Goal: Check status: Check status

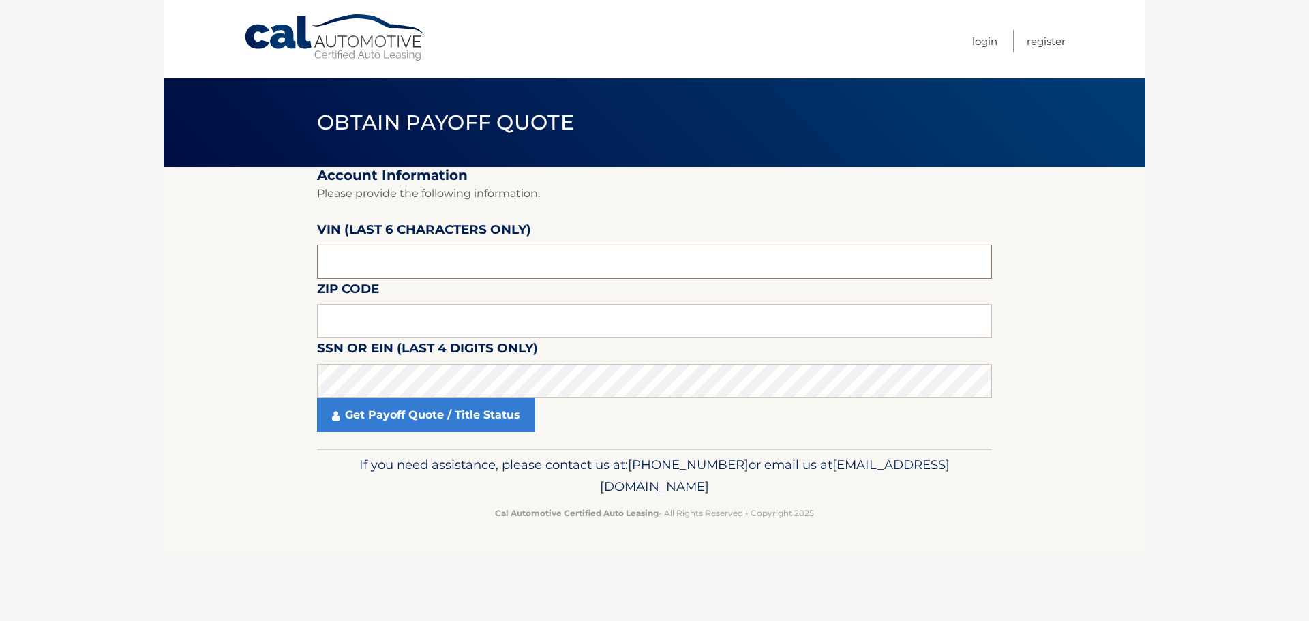
click at [434, 252] on input "text" at bounding box center [654, 262] width 675 height 34
type input "513201"
click at [382, 315] on input "text" at bounding box center [654, 321] width 675 height 34
type input "10965"
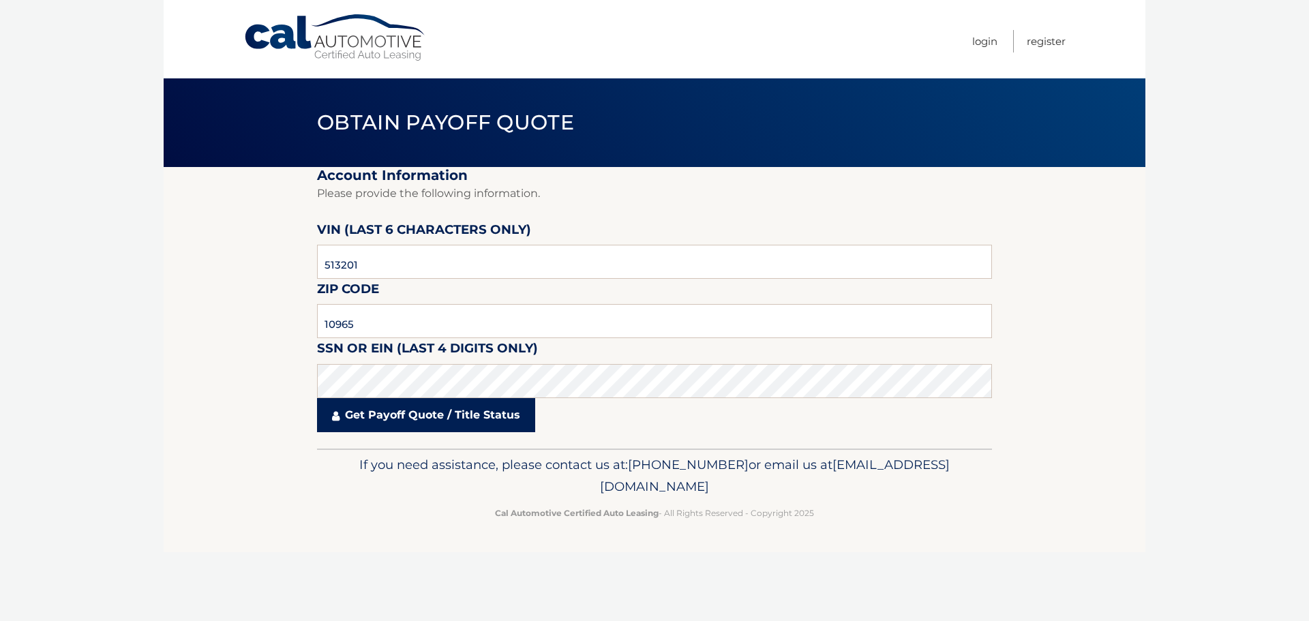
click at [472, 419] on link "Get Payoff Quote / Title Status" at bounding box center [426, 415] width 218 height 34
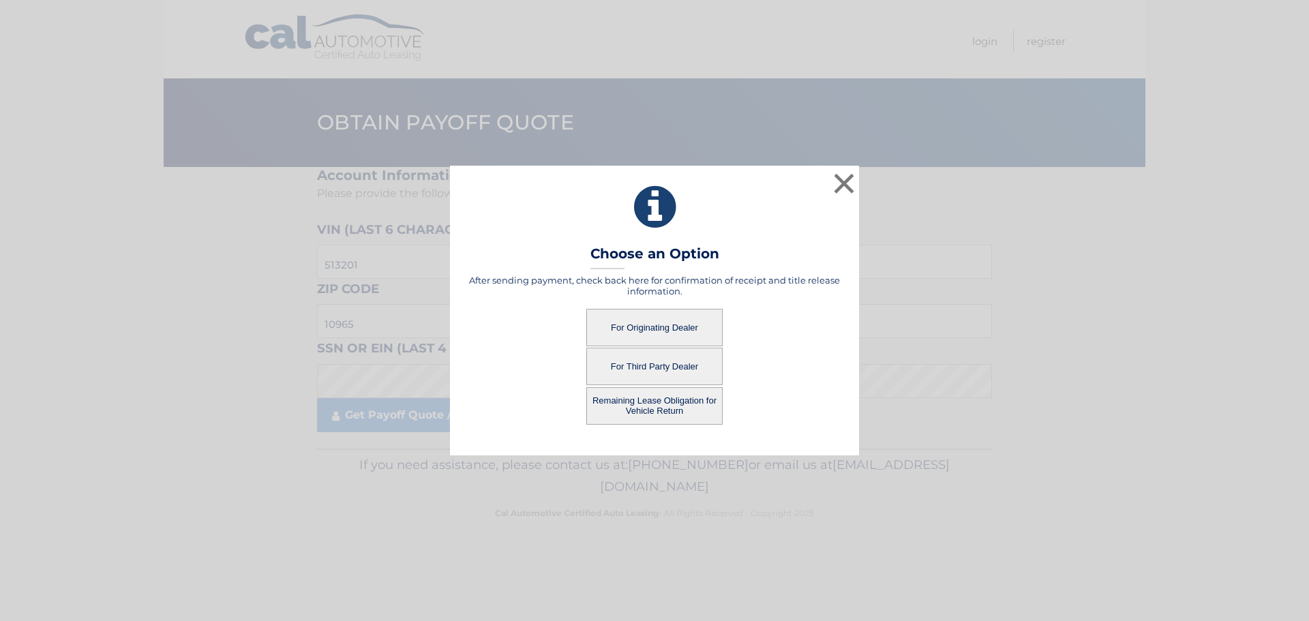
click at [656, 337] on button "For Originating Dealer" at bounding box center [654, 327] width 136 height 37
click at [656, 332] on button "For Originating Dealer" at bounding box center [654, 327] width 136 height 37
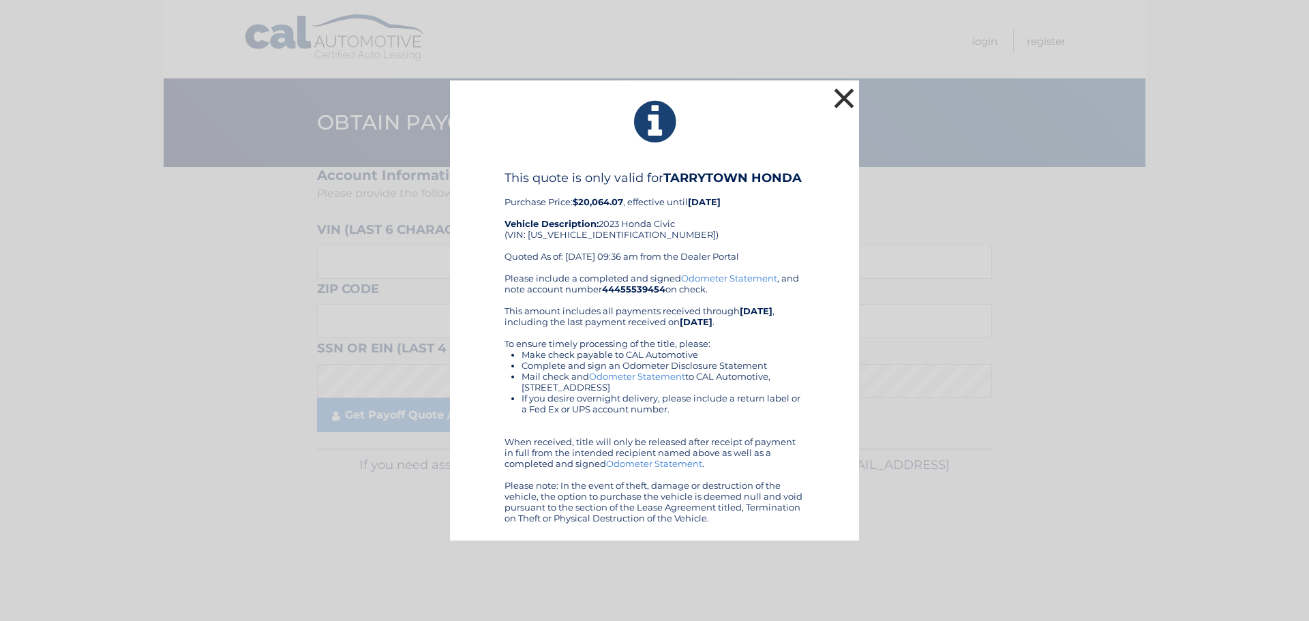
click at [841, 99] on button "×" at bounding box center [843, 98] width 27 height 27
